Goal: Information Seeking & Learning: Check status

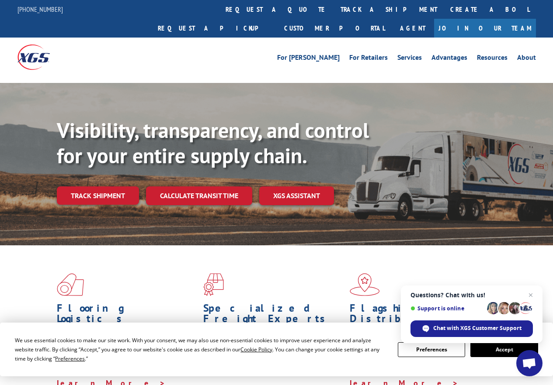
click at [497, 349] on button "Accept" at bounding box center [503, 350] width 67 height 15
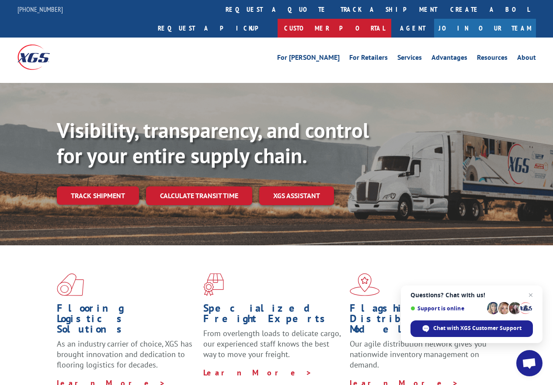
click at [391, 19] on link "Customer Portal" at bounding box center [335, 28] width 114 height 19
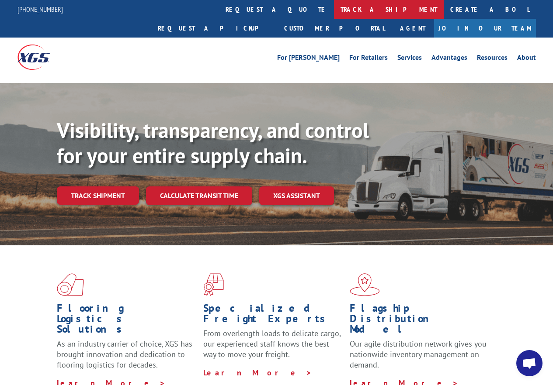
click at [334, 12] on link "track a shipment" at bounding box center [389, 9] width 110 height 19
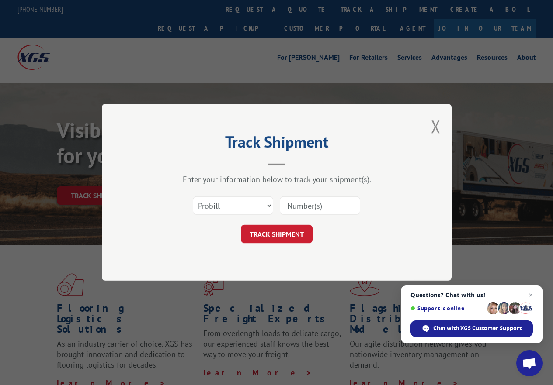
click at [299, 210] on input at bounding box center [320, 206] width 80 height 18
paste input "#13664056"
click at [292, 208] on input "#13664056" at bounding box center [320, 206] width 80 height 18
type input "13664056"
click button "TRACK SHIPMENT" at bounding box center [277, 235] width 72 height 18
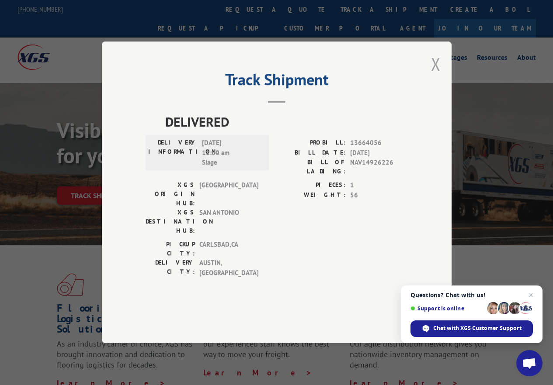
click at [437, 76] on button "Close modal" at bounding box center [436, 63] width 10 height 23
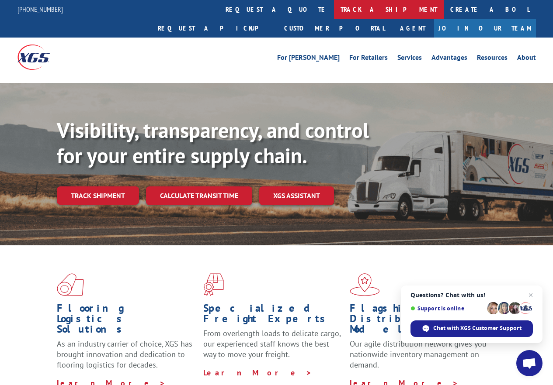
click at [334, 8] on link "track a shipment" at bounding box center [389, 9] width 110 height 19
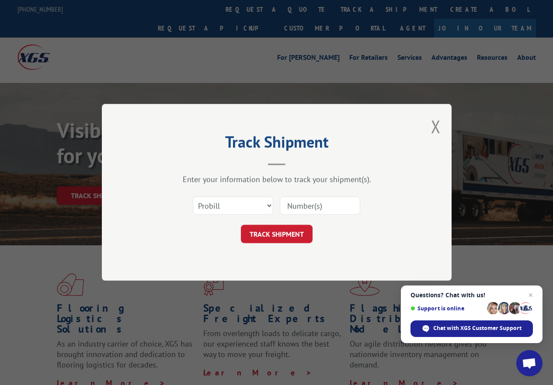
click at [294, 208] on input at bounding box center [320, 206] width 80 height 18
paste input "#13664056"
click at [292, 205] on input "#13664056" at bounding box center [320, 206] width 80 height 18
type input "13664056"
click button "TRACK SHIPMENT" at bounding box center [277, 235] width 72 height 18
